Goal: Information Seeking & Learning: Learn about a topic

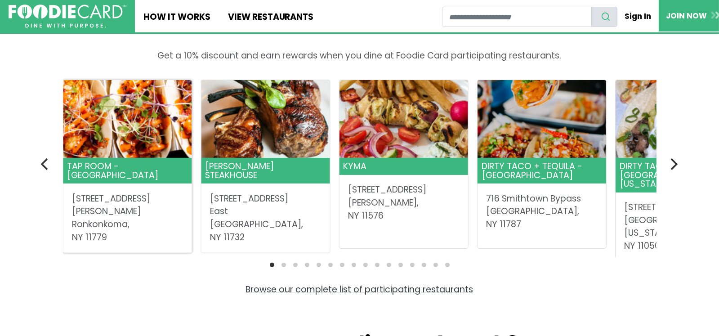
scroll to position [314, 0]
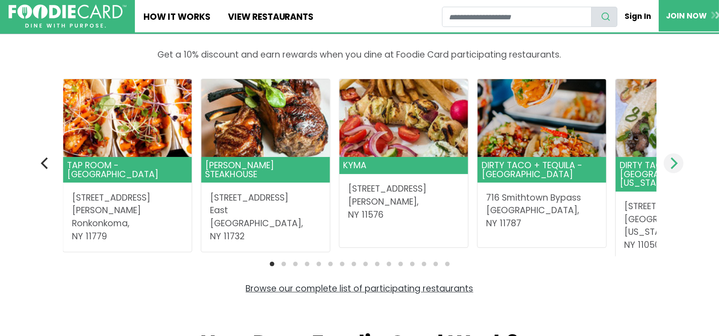
click at [675, 160] on icon "Next" at bounding box center [674, 163] width 7 height 12
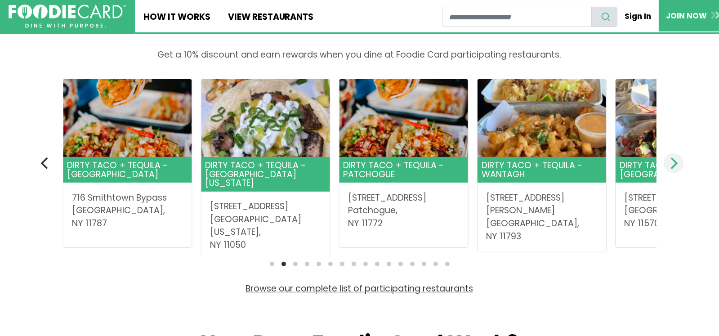
click at [673, 161] on icon "Next" at bounding box center [673, 163] width 12 height 12
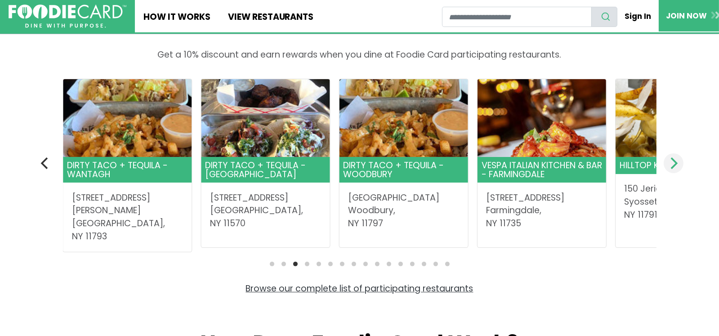
click at [673, 161] on icon "Next" at bounding box center [673, 163] width 12 height 12
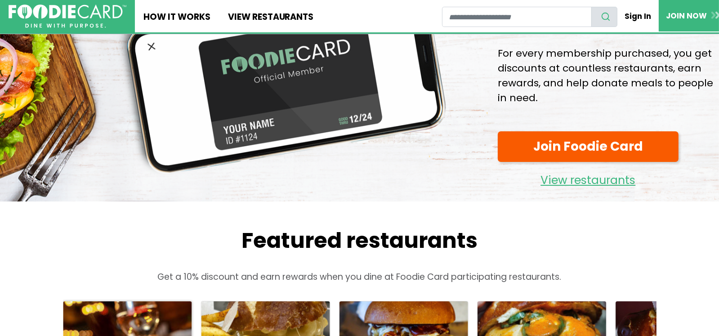
scroll to position [179, 0]
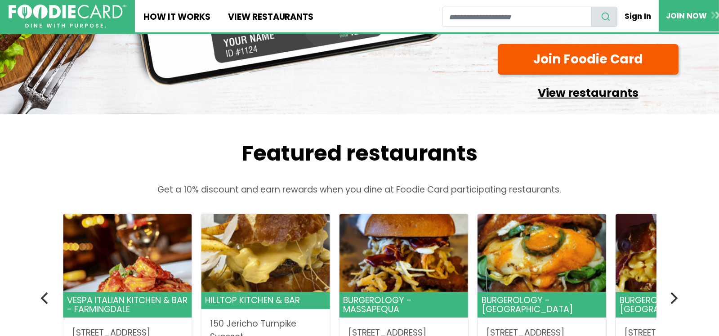
click at [567, 90] on link "View restaurants" at bounding box center [588, 90] width 181 height 23
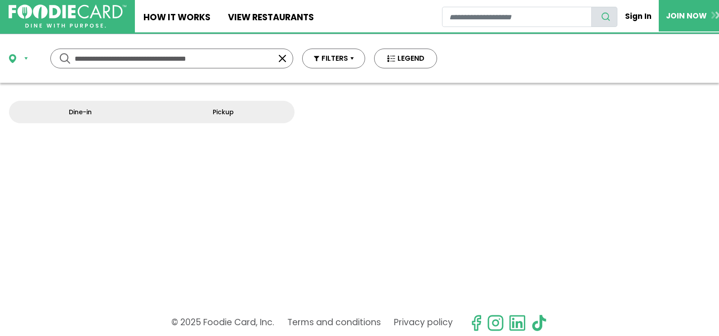
click at [589, 87] on div at bounding box center [359, 168] width 719 height 336
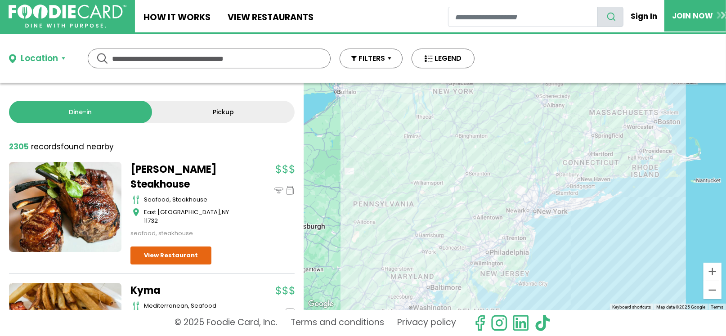
click at [63, 57] on button "Location" at bounding box center [37, 58] width 56 height 13
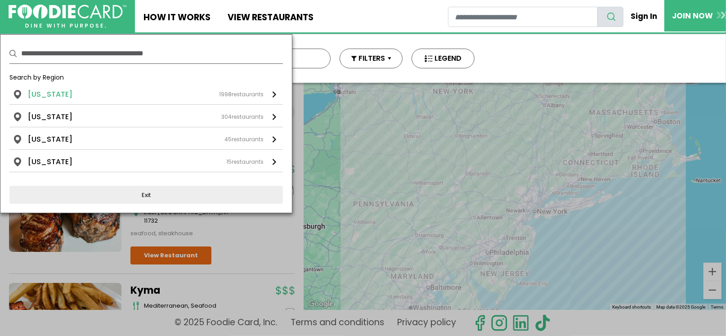
click at [47, 90] on li "New York" at bounding box center [50, 94] width 45 height 11
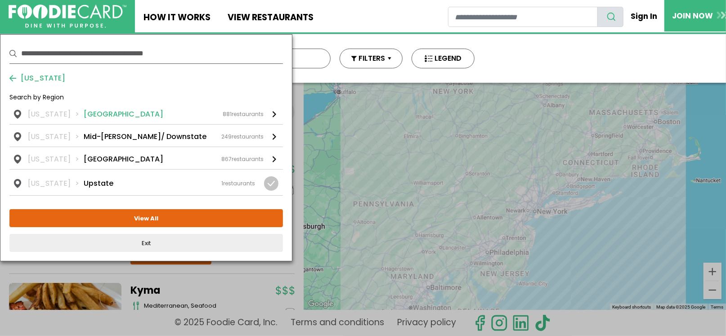
click at [98, 112] on li "Long Island" at bounding box center [124, 114] width 80 height 11
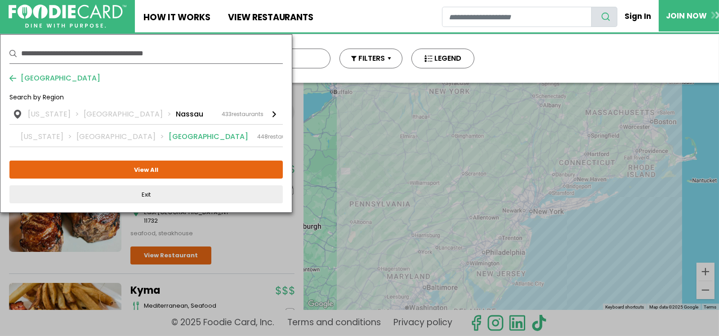
click at [169, 135] on li "Suffolk" at bounding box center [209, 136] width 80 height 11
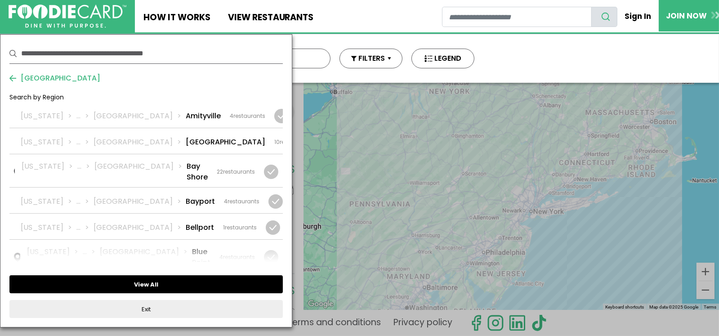
click at [157, 283] on button "View All" at bounding box center [145, 284] width 273 height 18
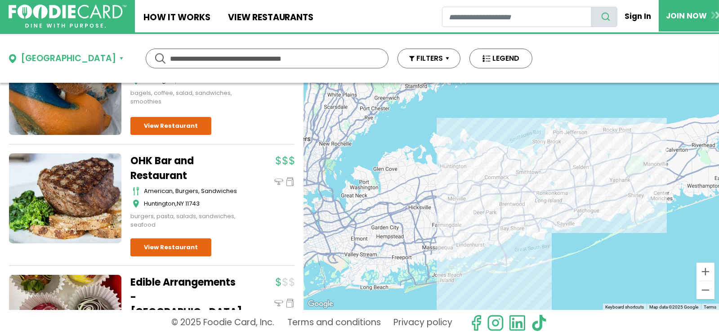
scroll to position [495, 0]
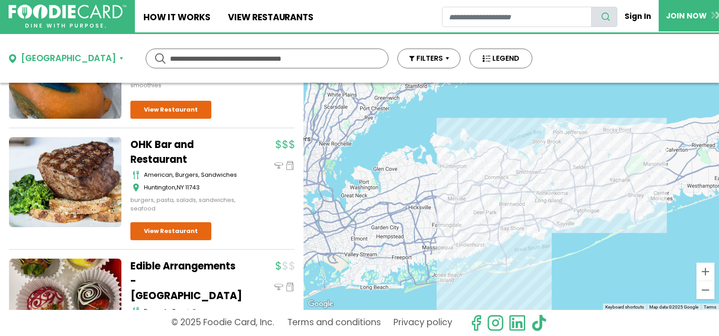
click at [159, 137] on link "OHK Bar and Restaurant" at bounding box center [186, 152] width 112 height 30
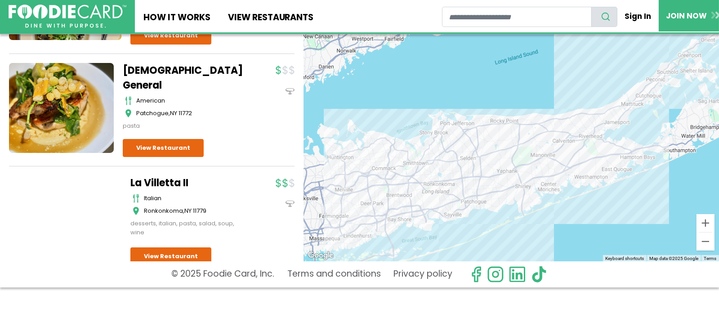
scroll to position [11823, 0]
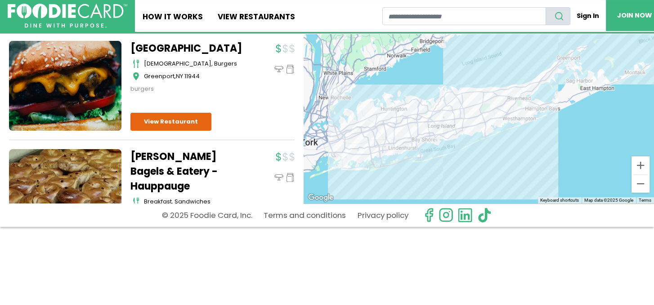
scroll to position [30237, 0]
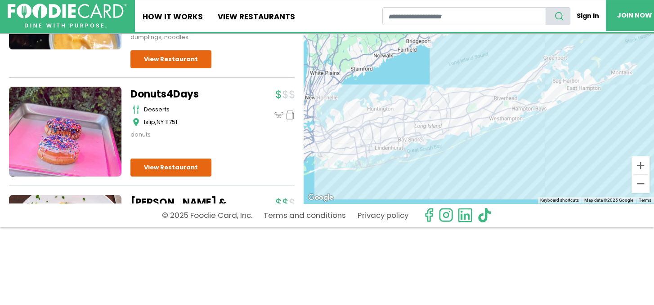
scroll to position [32036, 0]
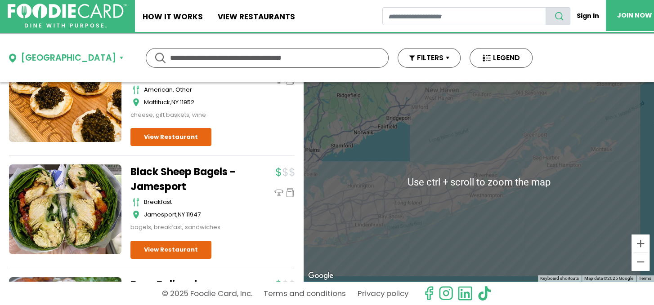
scroll to position [50494, 0]
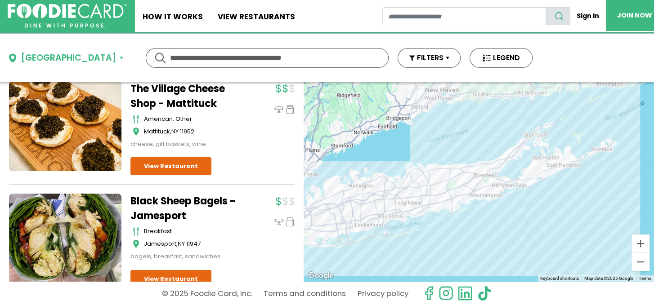
click at [170, 58] on input "text" at bounding box center [267, 58] width 194 height 19
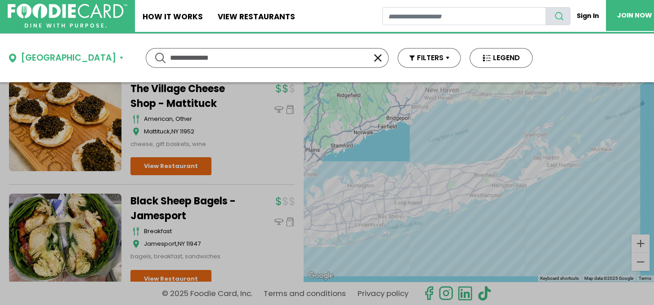
scroll to position [0, 0]
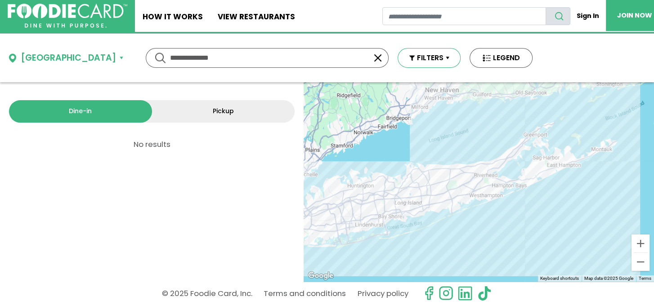
click at [398, 58] on button "FILTERS" at bounding box center [429, 58] width 63 height 20
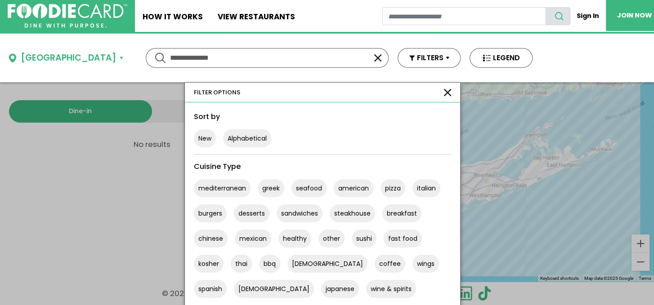
click at [35, 55] on div "Suffolk" at bounding box center [68, 58] width 95 height 13
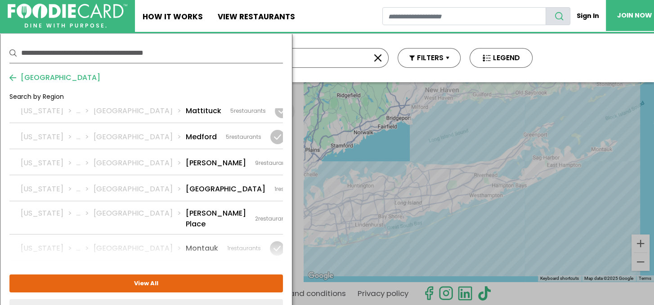
scroll to position [1308, 0]
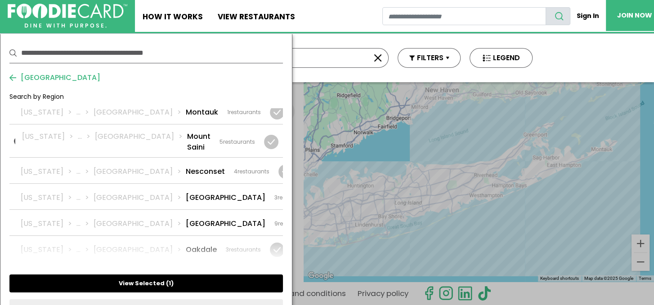
click at [146, 283] on button "View Selected ( 1 )" at bounding box center [145, 284] width 273 height 18
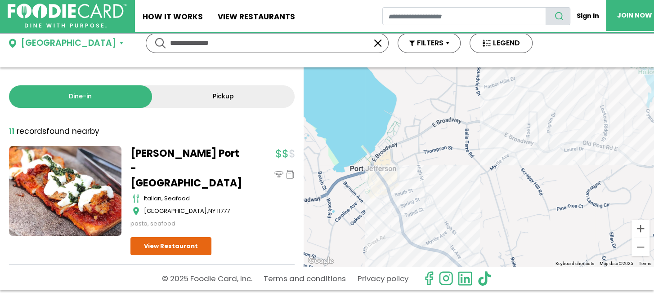
scroll to position [0, 0]
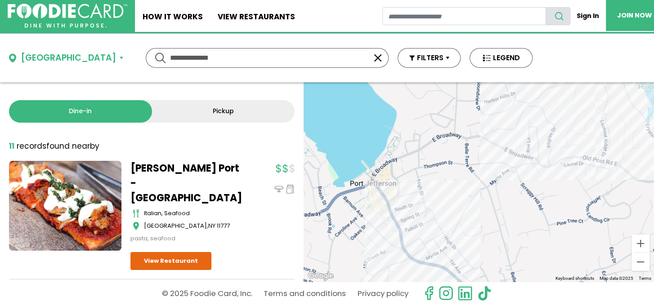
click at [196, 52] on input "**********" at bounding box center [267, 58] width 194 height 19
type input "*"
type input "*********"
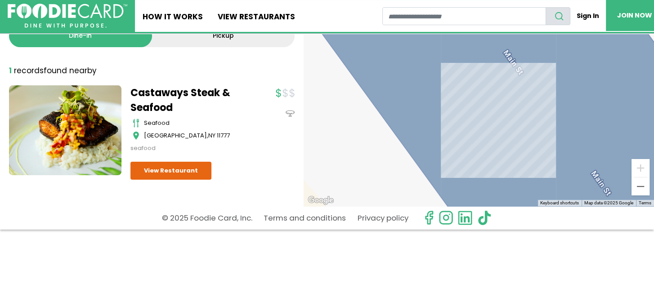
scroll to position [78, 0]
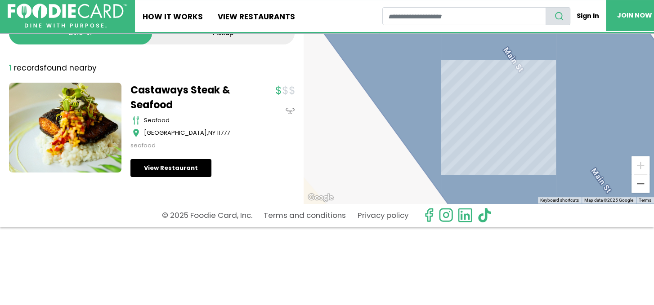
click at [180, 166] on link "View Restaurant" at bounding box center [170, 168] width 81 height 18
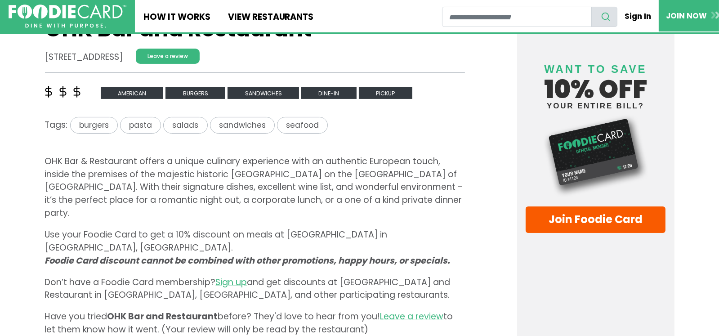
scroll to position [224, 0]
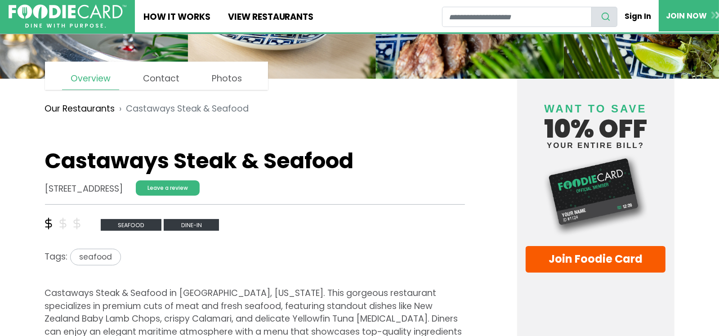
scroll to position [135, 0]
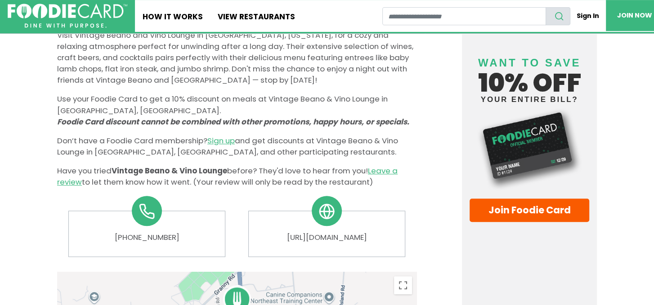
scroll to position [368, 0]
